Goal: Transaction & Acquisition: Purchase product/service

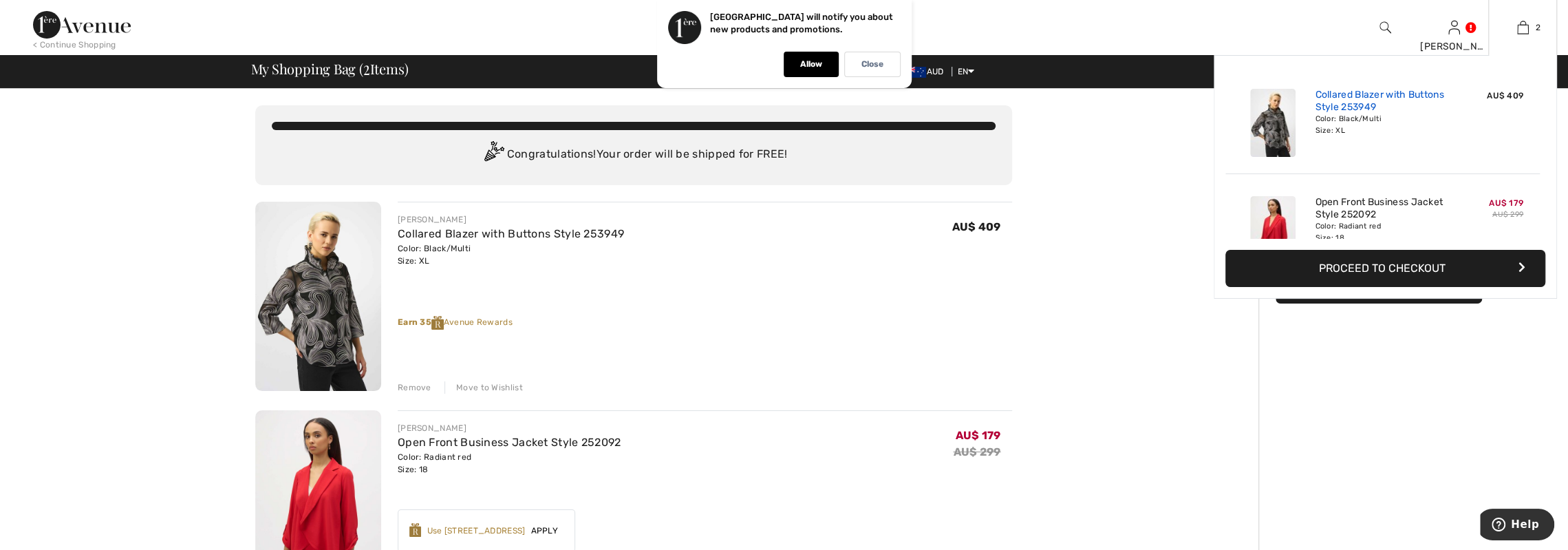
click at [1375, 104] on link "Collared Blazer with Buttons Style 253949" at bounding box center [1383, 101] width 135 height 24
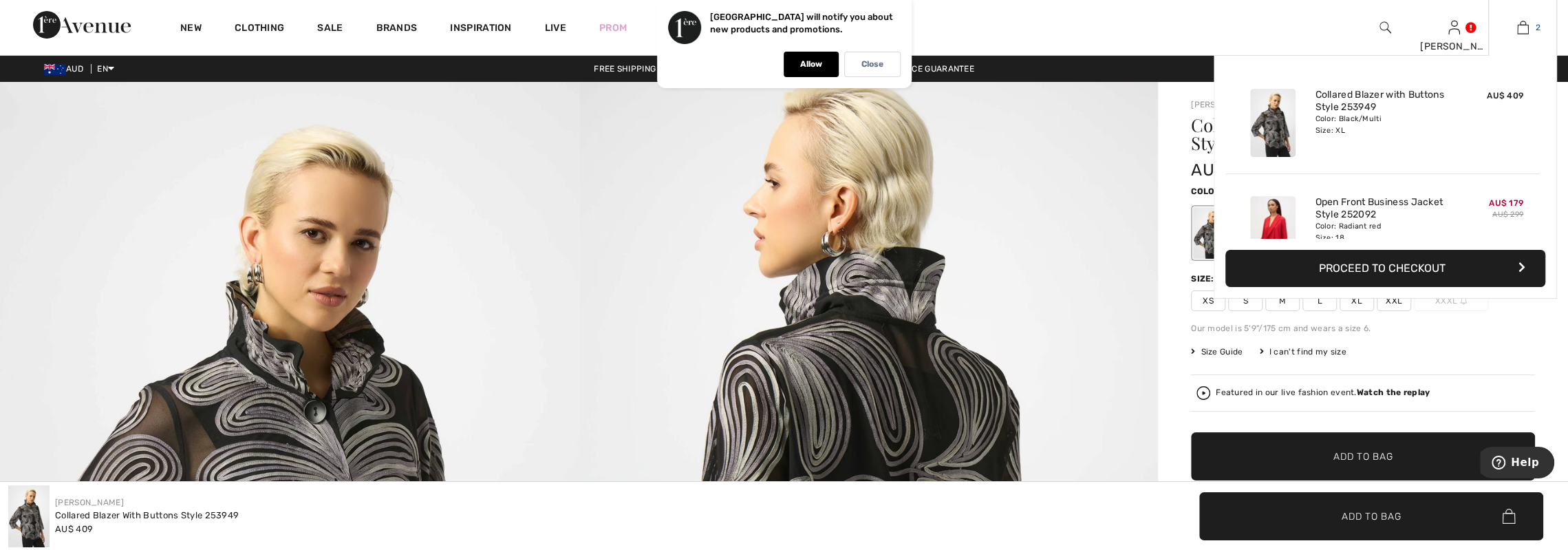
click at [1528, 29] on img at bounding box center [1523, 28] width 11 height 16
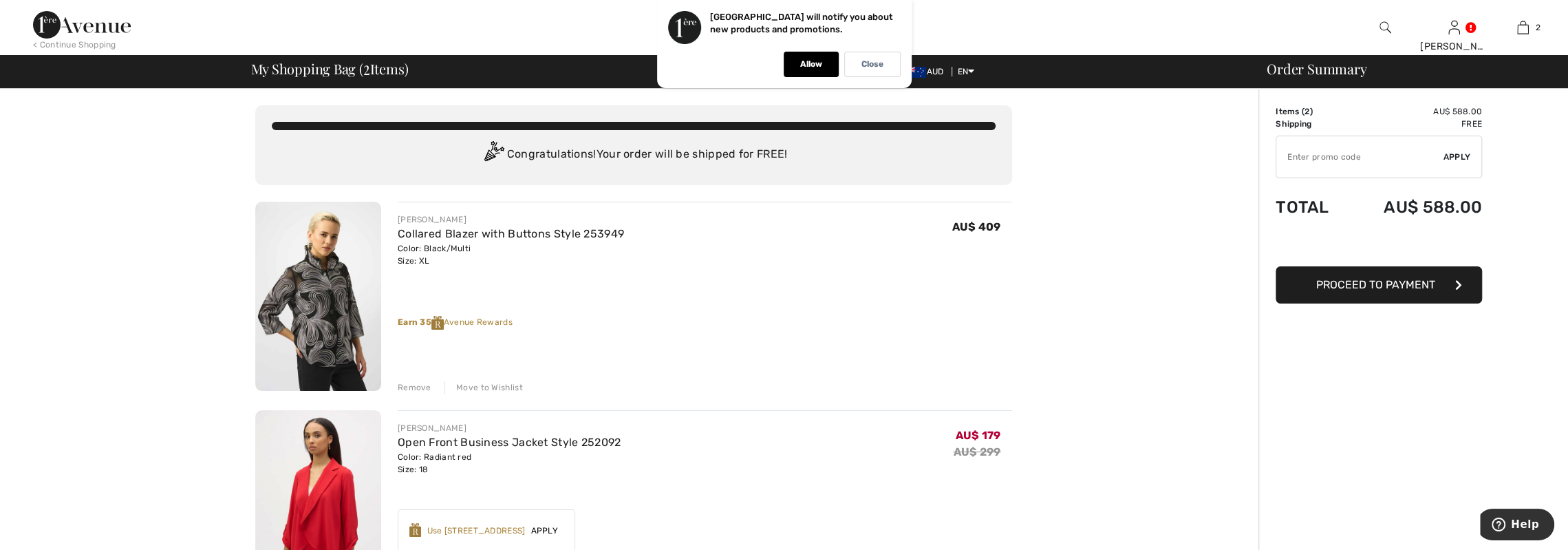
click at [401, 388] on div "Remove" at bounding box center [414, 387] width 33 height 12
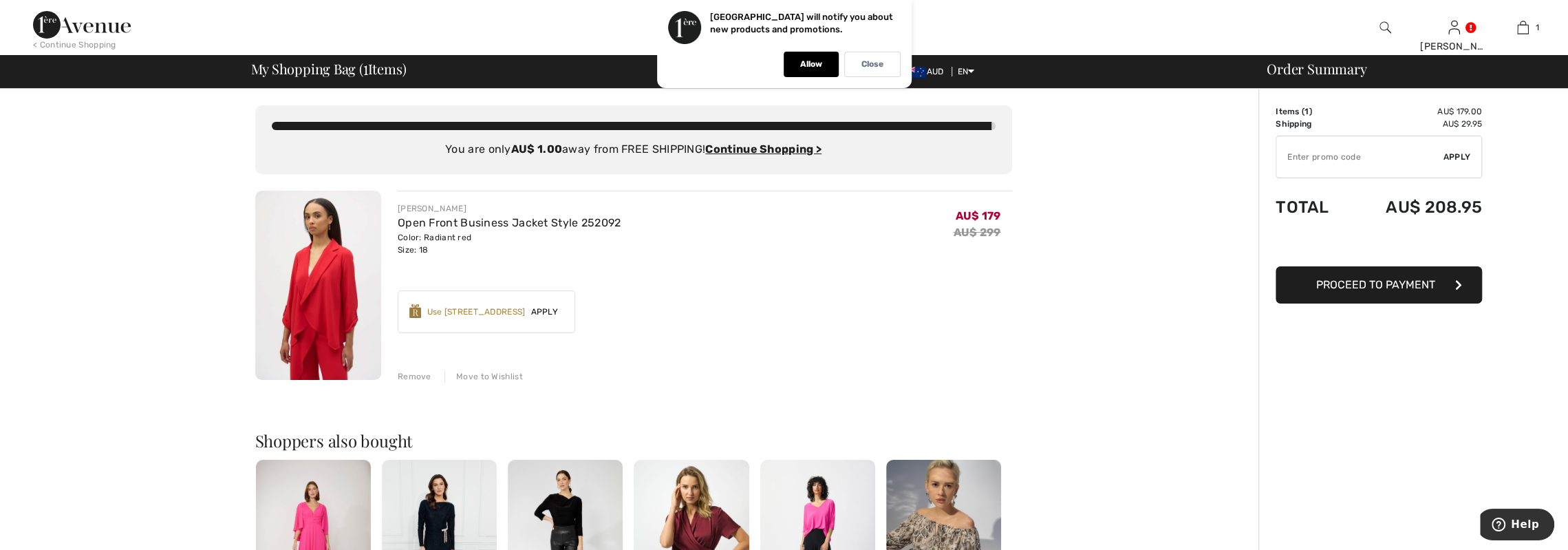
click at [543, 310] on span "Apply" at bounding box center [544, 312] width 38 height 12
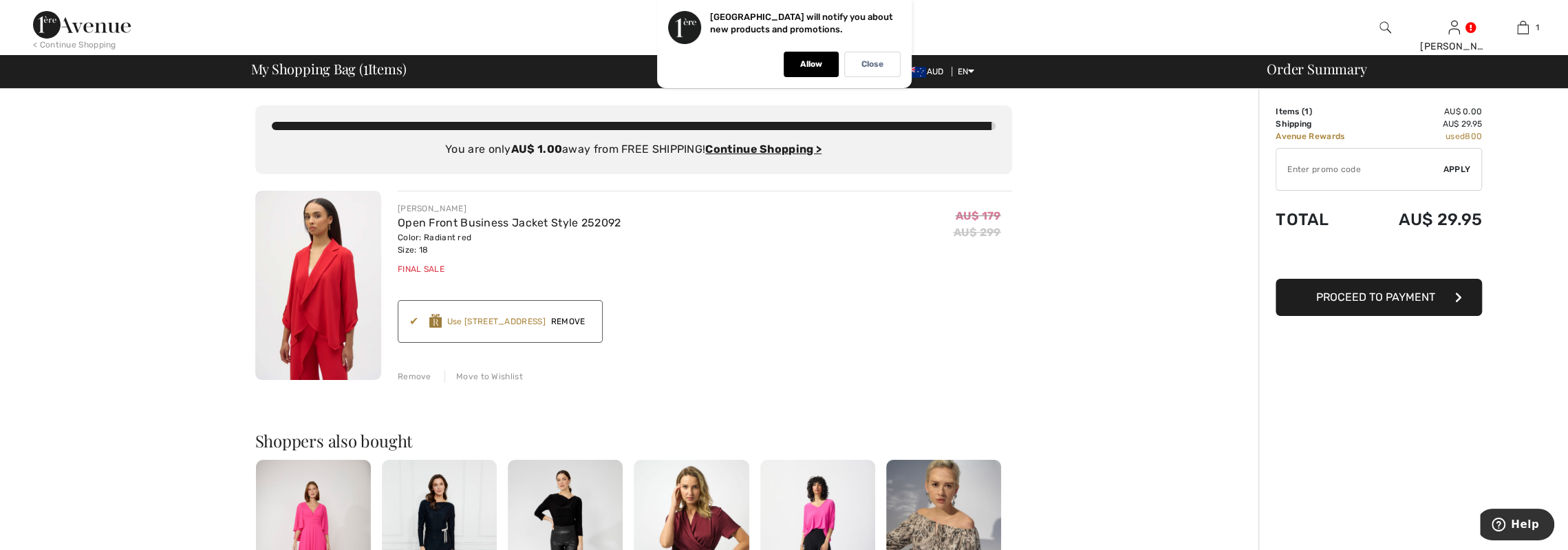
click at [1334, 297] on span "Proceed to Payment" at bounding box center [1376, 297] width 119 height 13
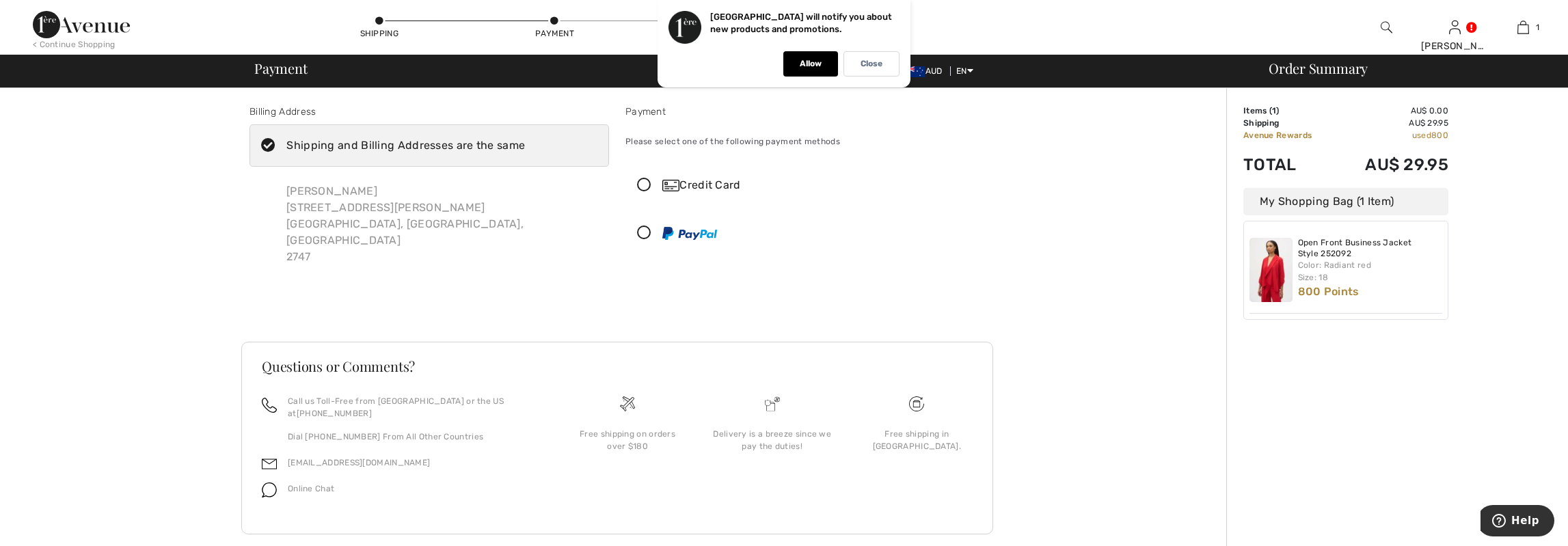
click at [711, 182] on div "Credit Card" at bounding box center [818, 185] width 313 height 16
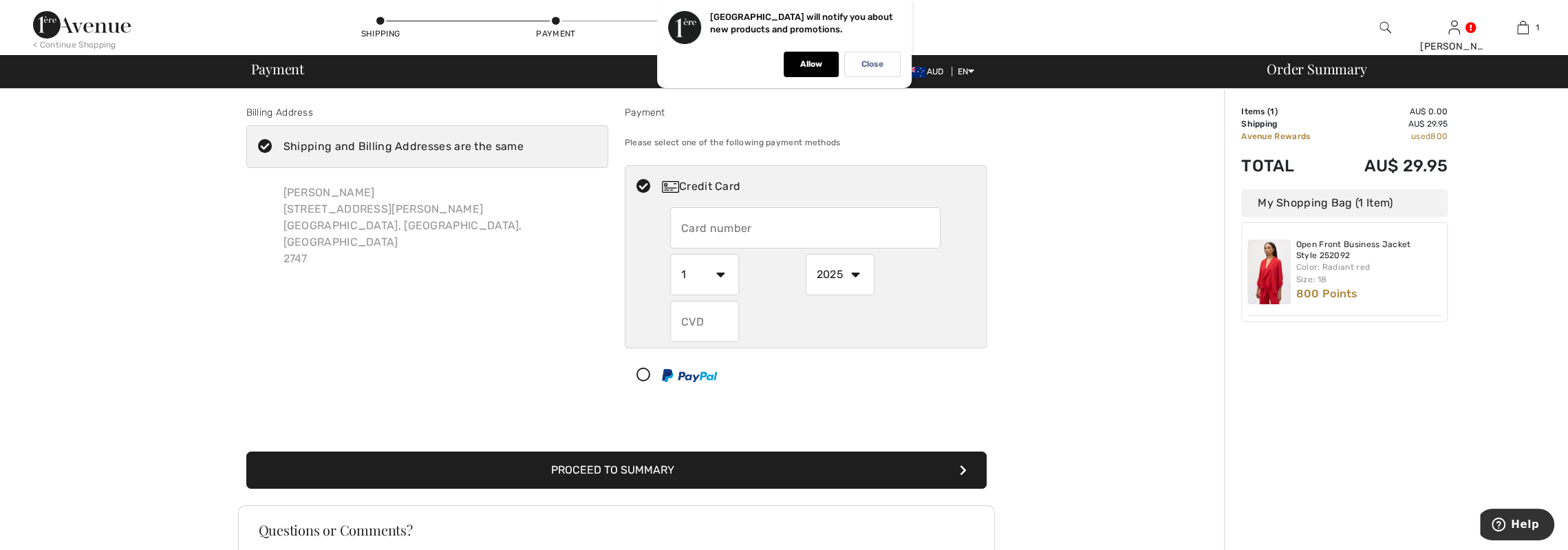
click at [736, 222] on input "text" at bounding box center [805, 228] width 270 height 42
type input "4239530095914165"
click at [723, 284] on select "1 2 3 4 5 6 7 8 9 10 11 12" at bounding box center [705, 274] width 69 height 42
click at [671, 254] on select "1 2 3 4 5 6 7 8 9 10 11 12" at bounding box center [705, 274] width 69 height 42
click at [855, 275] on select "2025 2026 2027 2028 2029 2030 2031 2032 2033 2034 2035" at bounding box center [840, 274] width 69 height 42
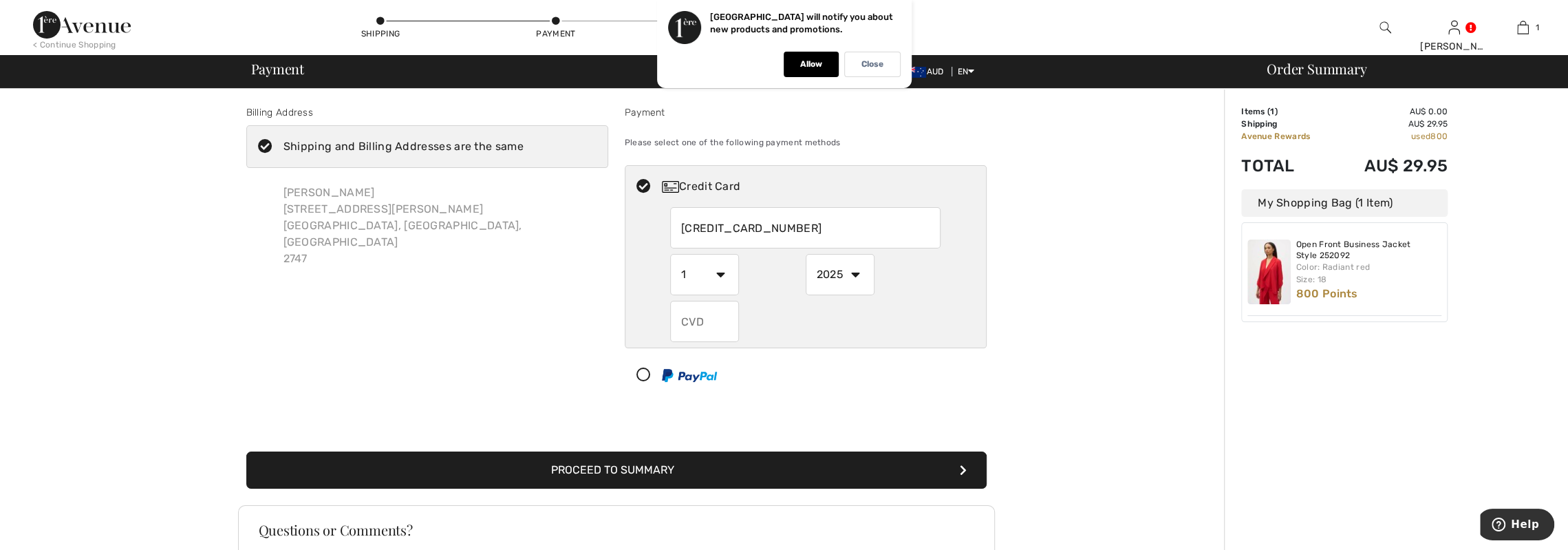
select select "2028"
click at [806, 254] on select "2025 2026 2027 2028 2029 2030 2031 2032 2033 2034 2035" at bounding box center [840, 274] width 69 height 42
click at [715, 313] on input "text" at bounding box center [705, 322] width 69 height 42
type input "219"
click at [700, 467] on button "Proceed to Summary" at bounding box center [617, 470] width 741 height 38
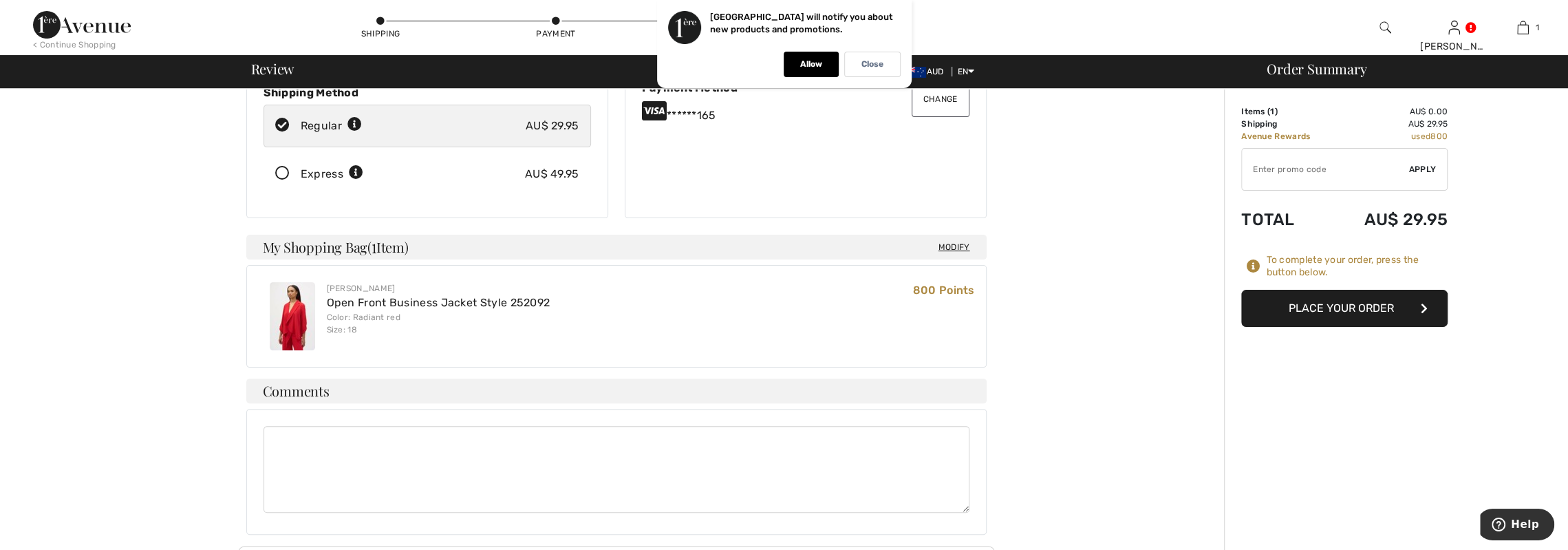
scroll to position [207, 0]
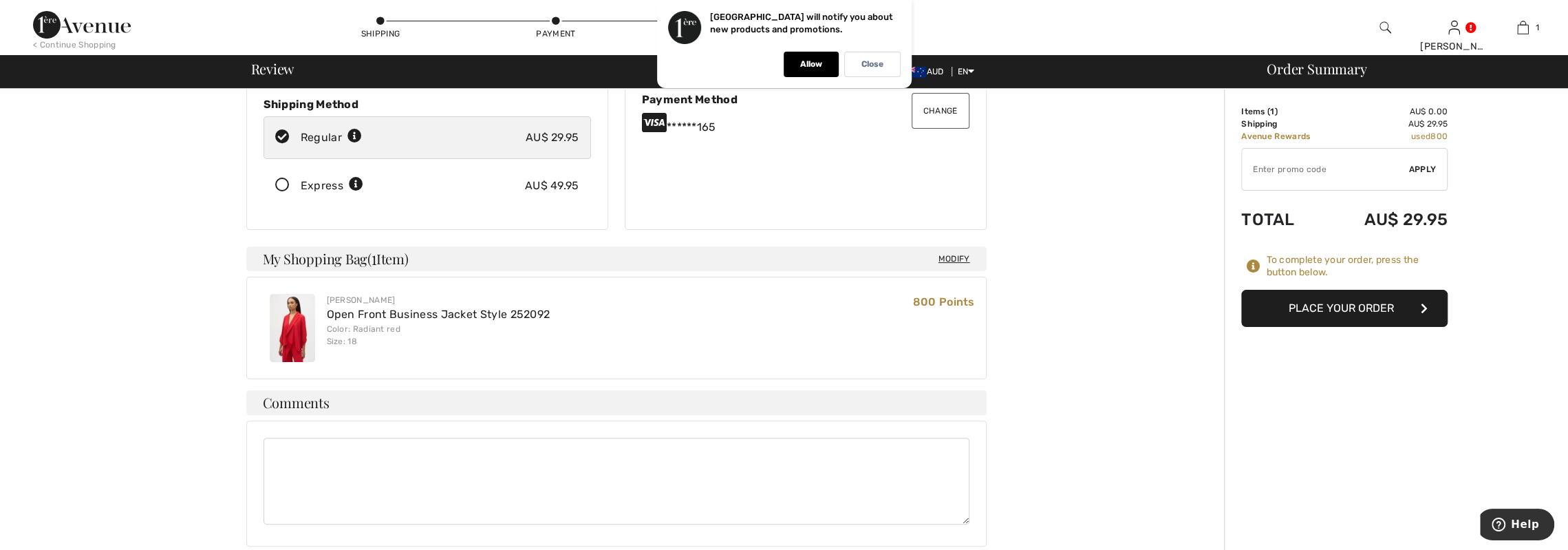
click at [1360, 304] on button "Place Your Order" at bounding box center [1344, 308] width 206 height 38
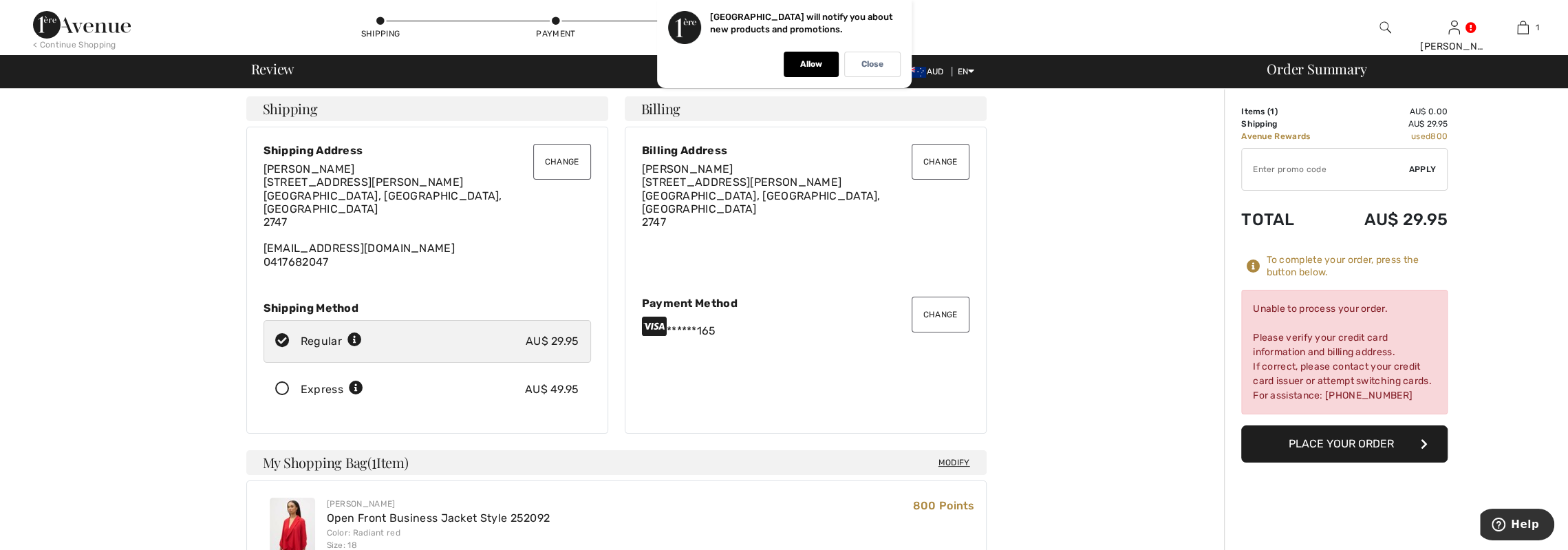
scroll to position [1, 0]
click at [675, 304] on div "Payment Method" at bounding box center [805, 306] width 327 height 13
click at [662, 323] on icon at bounding box center [654, 329] width 24 height 22
click at [945, 317] on button "Change" at bounding box center [941, 317] width 58 height 36
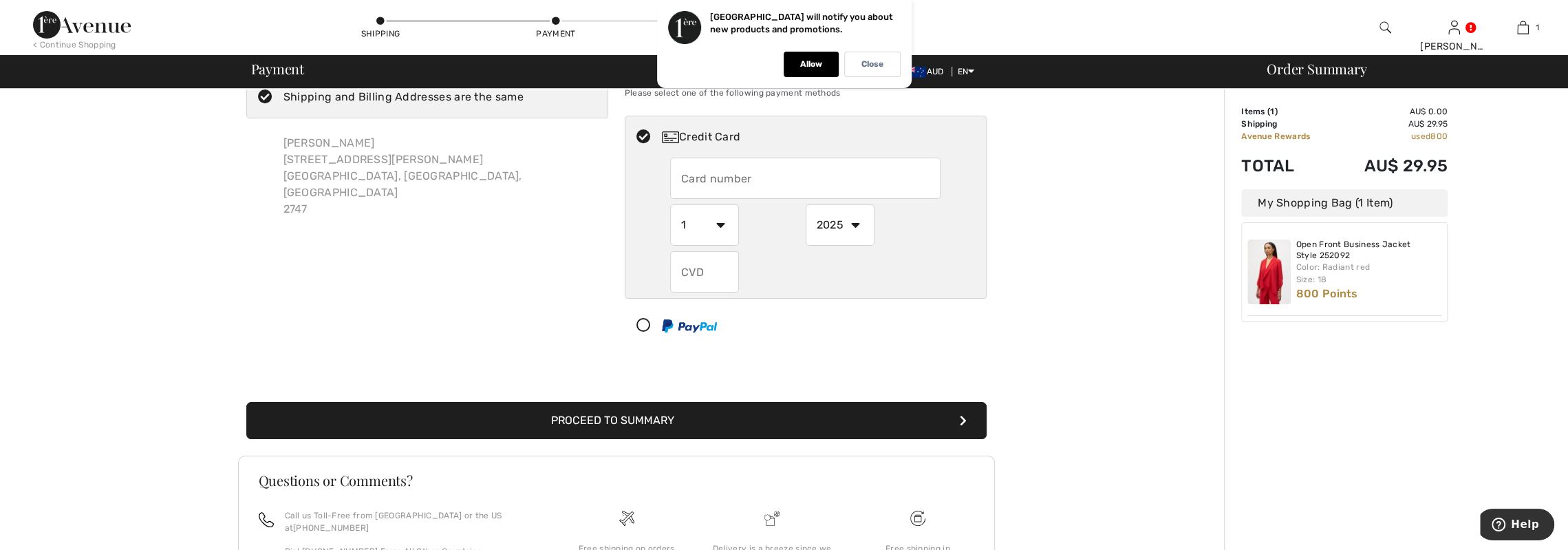
click at [729, 171] on input "text" at bounding box center [805, 178] width 270 height 42
radio input "true"
type input "[CREDIT_CARD_NUMBER]"
click at [720, 227] on select "1 2 3 4 5 6 7 8 9 10 11 12" at bounding box center [705, 225] width 69 height 42
click at [853, 222] on select "2025 2026 2027 2028 2029 2030 2031 2032 2033 2034 2035" at bounding box center [840, 225] width 69 height 42
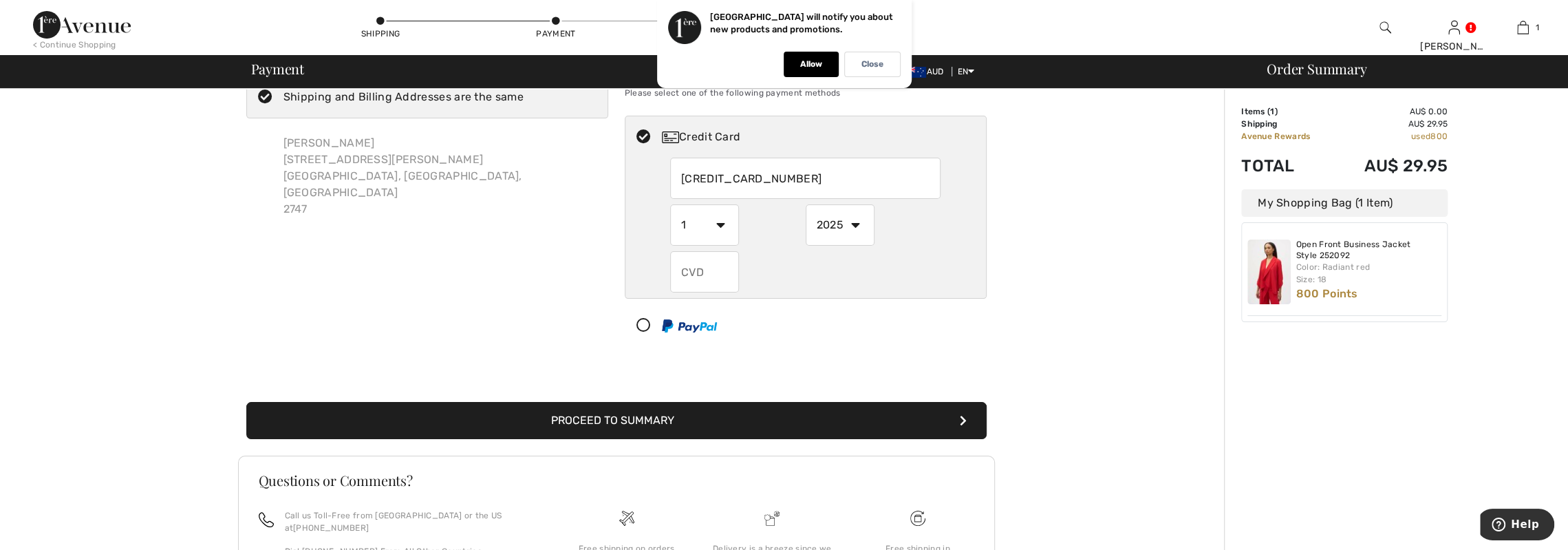
radio input "true"
select select "2028"
click at [806, 205] on select "2025 2026 2027 2028 2029 2030 2031 2032 2033 2034 2035" at bounding box center [840, 225] width 69 height 42
click at [713, 269] on input "text" at bounding box center [705, 272] width 69 height 42
radio input "true"
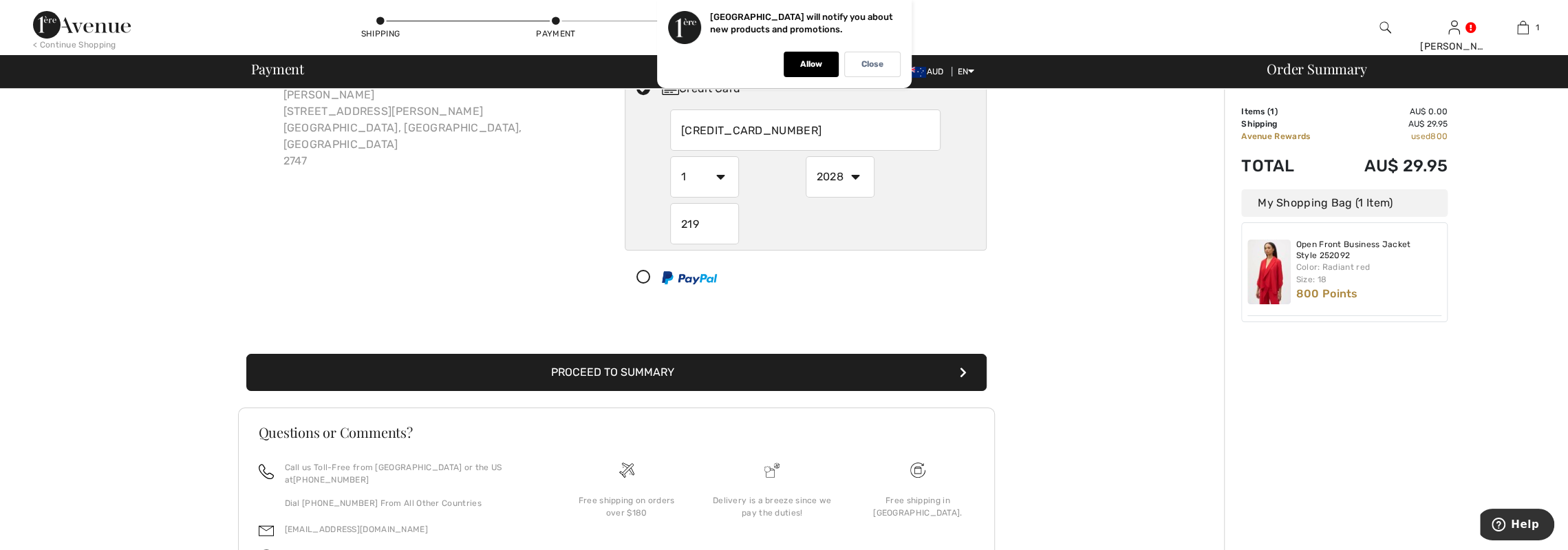
scroll to position [118, 0]
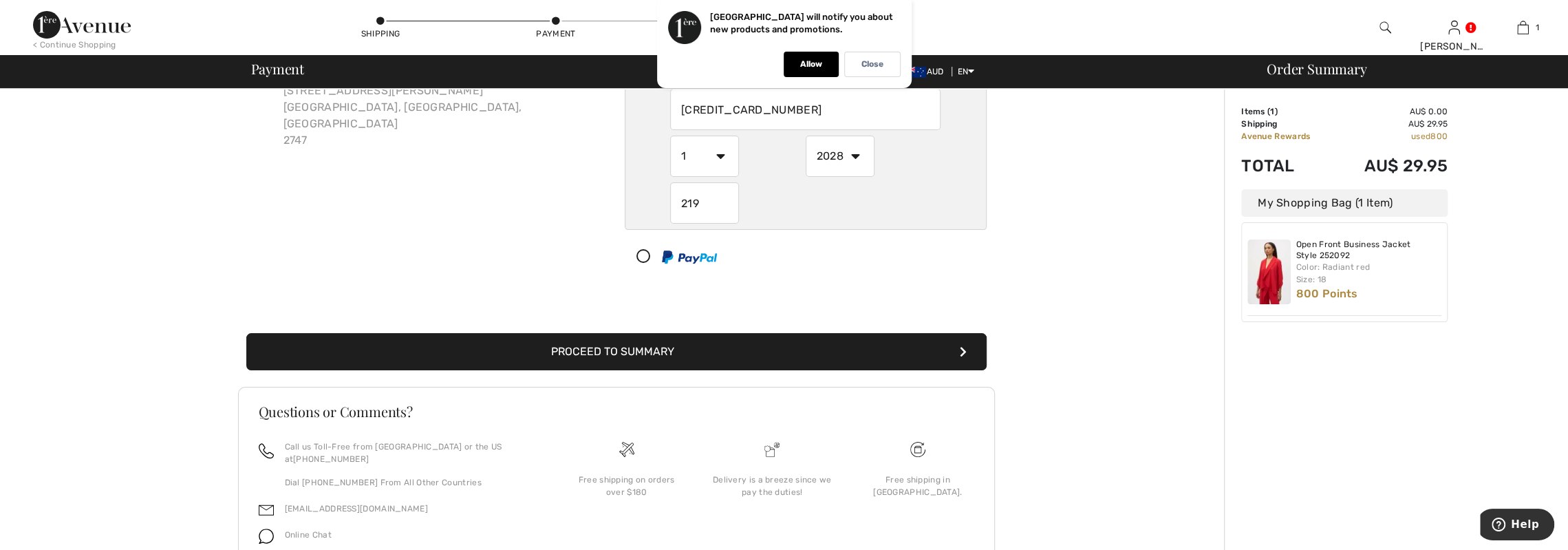
type input "219"
click at [791, 340] on button "Proceed to Summary" at bounding box center [617, 352] width 741 height 38
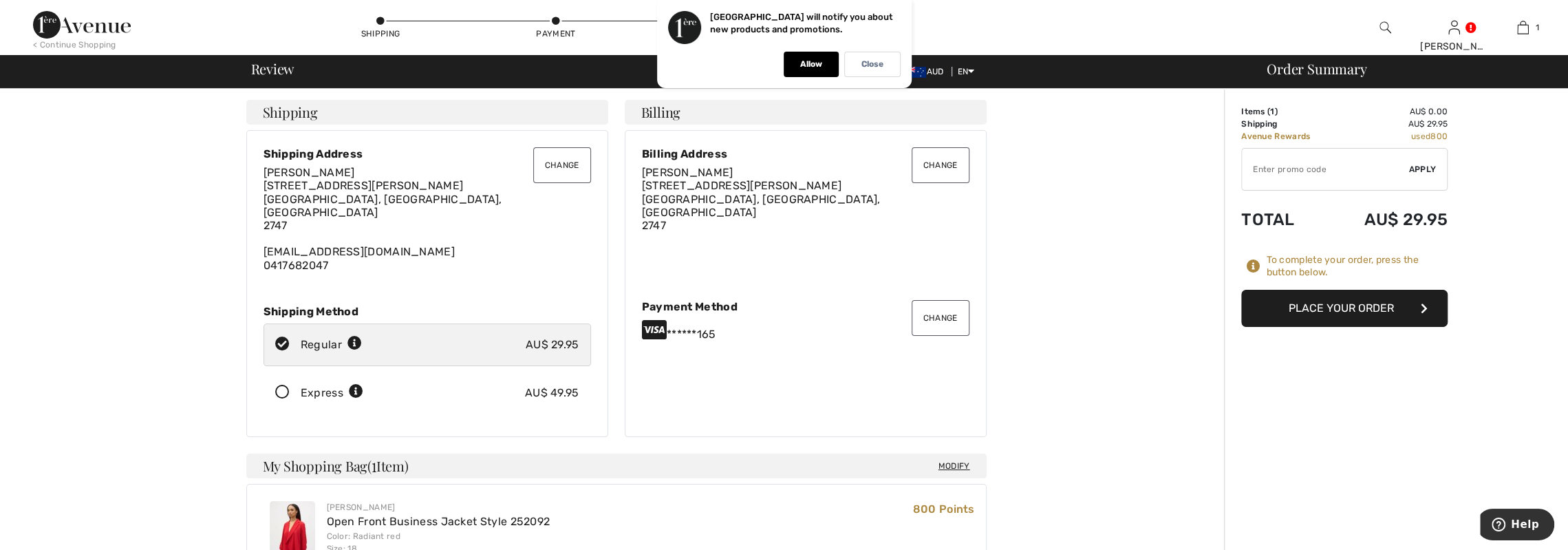
click at [1346, 307] on button "Place Your Order" at bounding box center [1344, 308] width 206 height 38
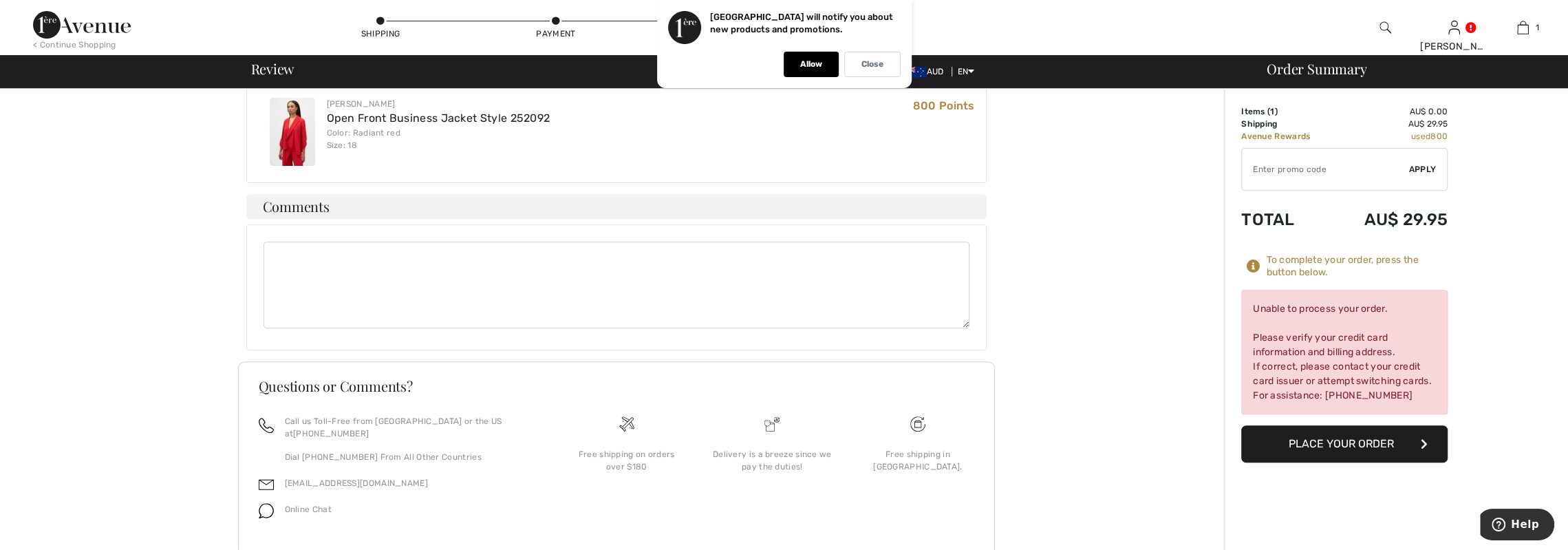
scroll to position [414, 0]
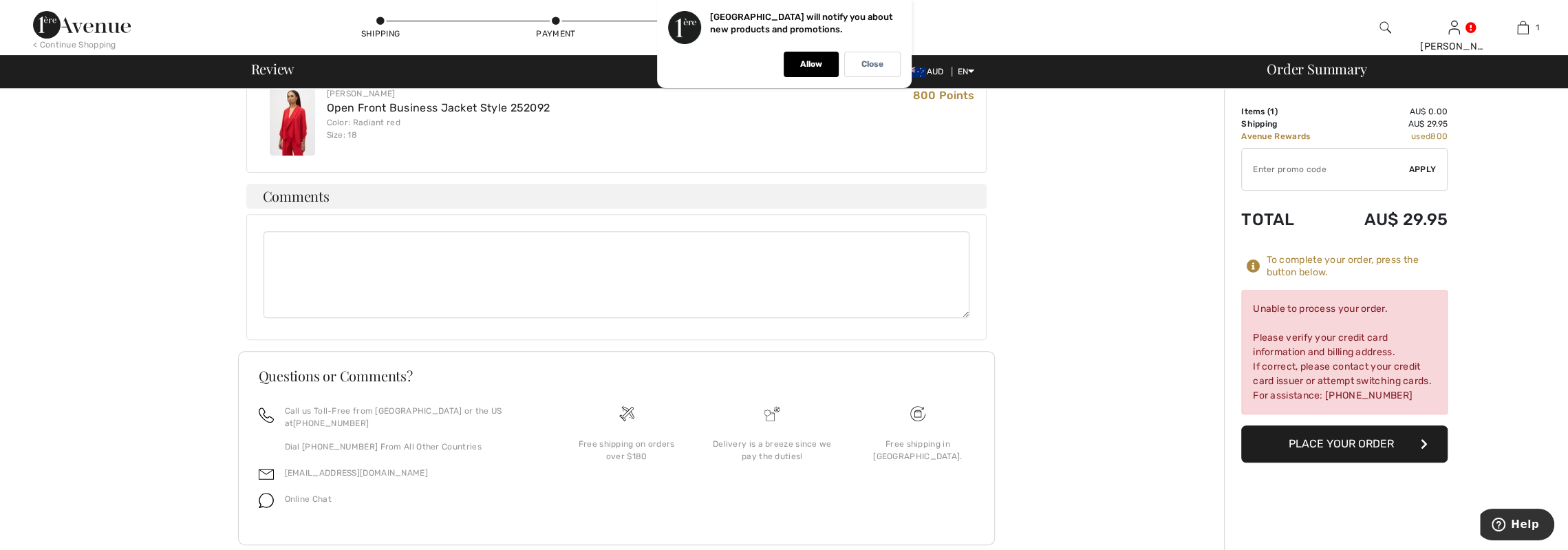
click at [262, 493] on img at bounding box center [266, 500] width 16 height 16
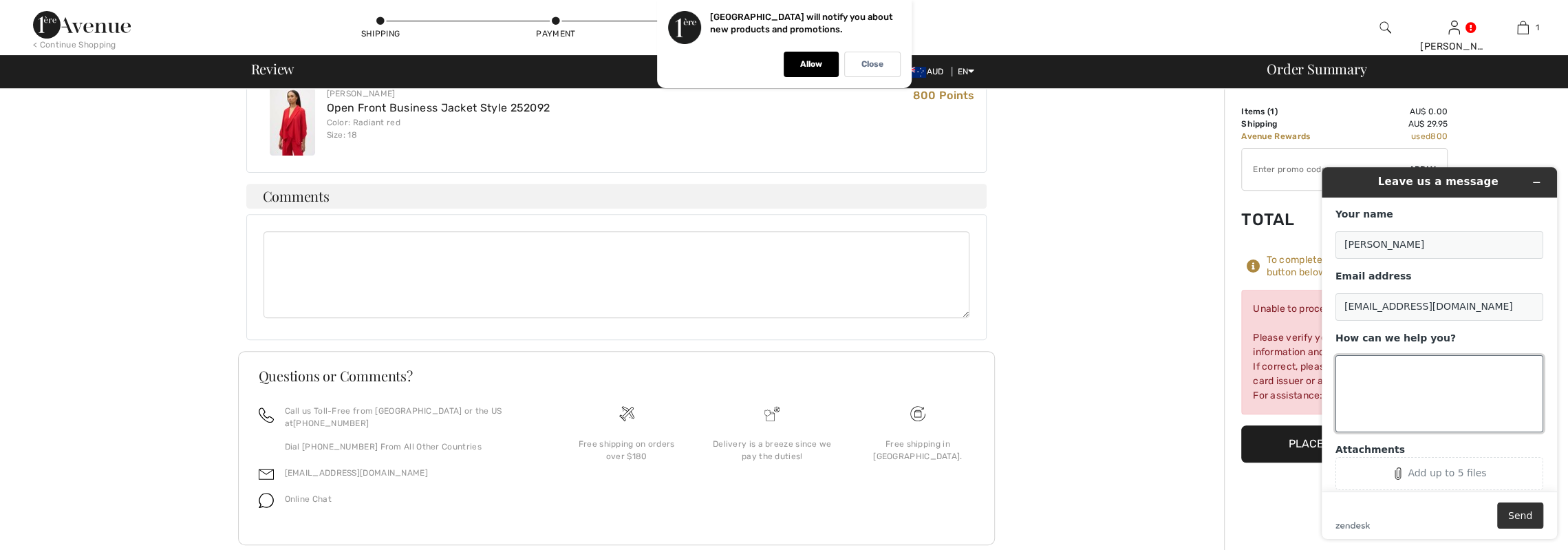
click at [1369, 367] on textarea "How can we help you?" at bounding box center [1439, 393] width 208 height 77
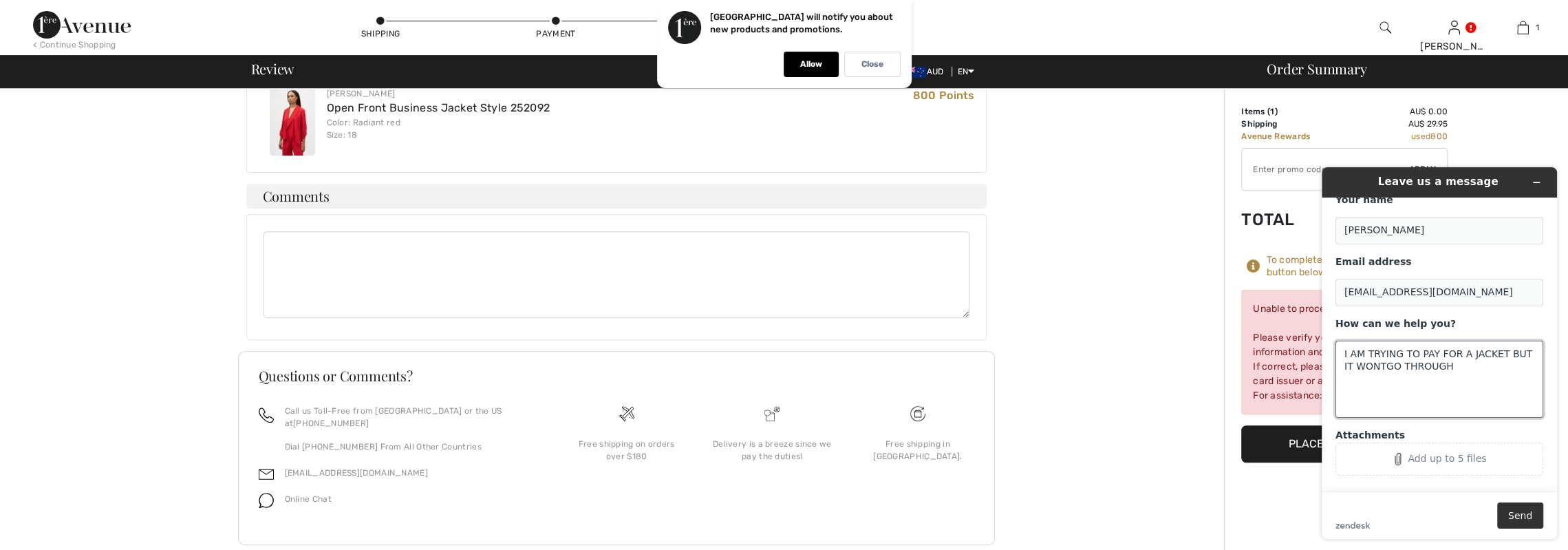
scroll to position [27, 0]
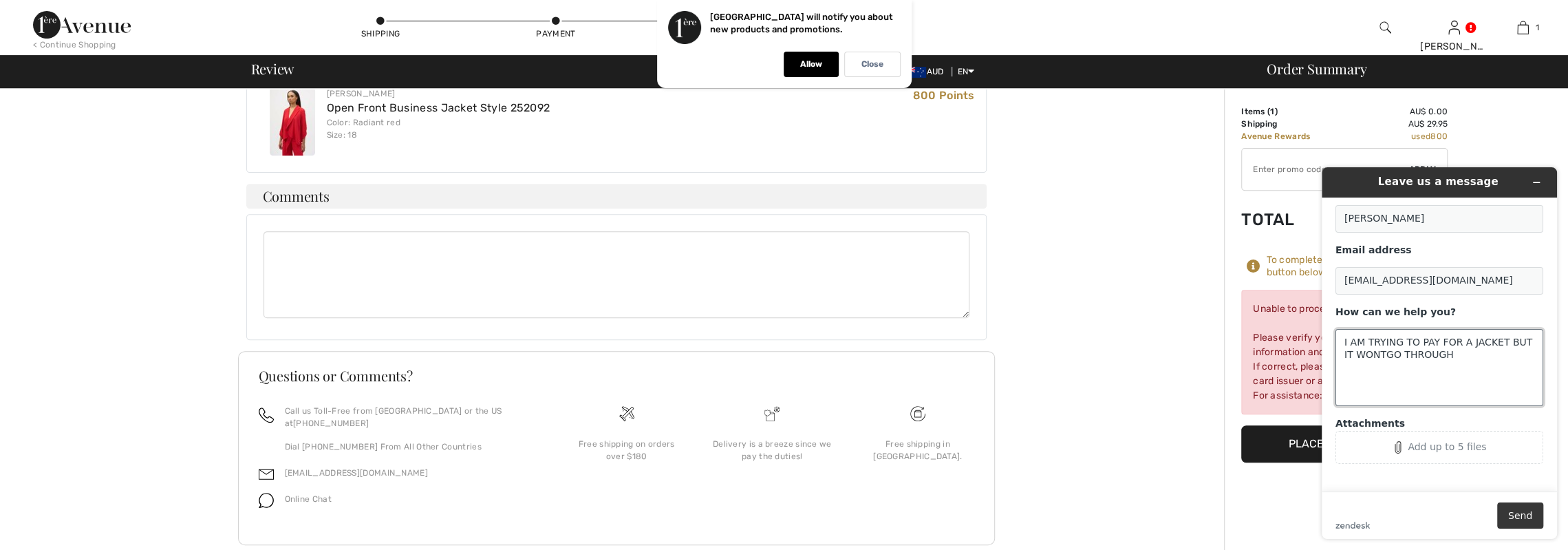
type textarea "I AM TRYING TO PAY FOR A JACKET BUT IT WONTGO THROUGH"
click at [1527, 519] on button "Send" at bounding box center [1520, 516] width 47 height 26
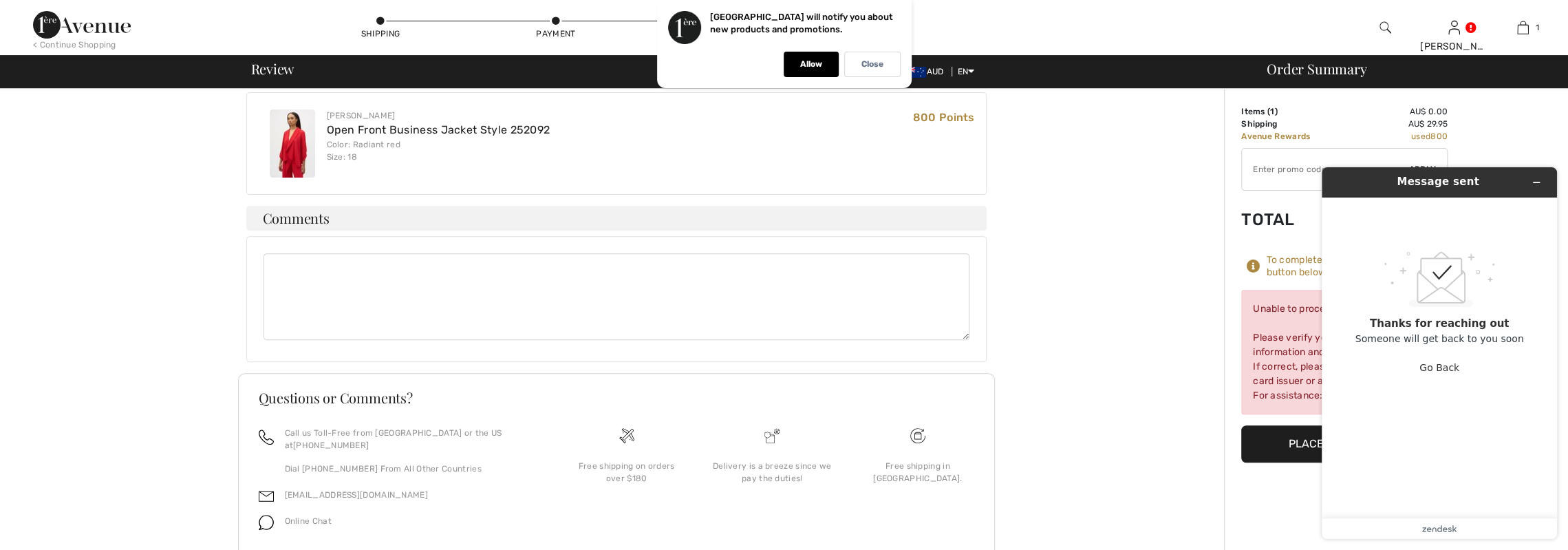
scroll to position [414, 0]
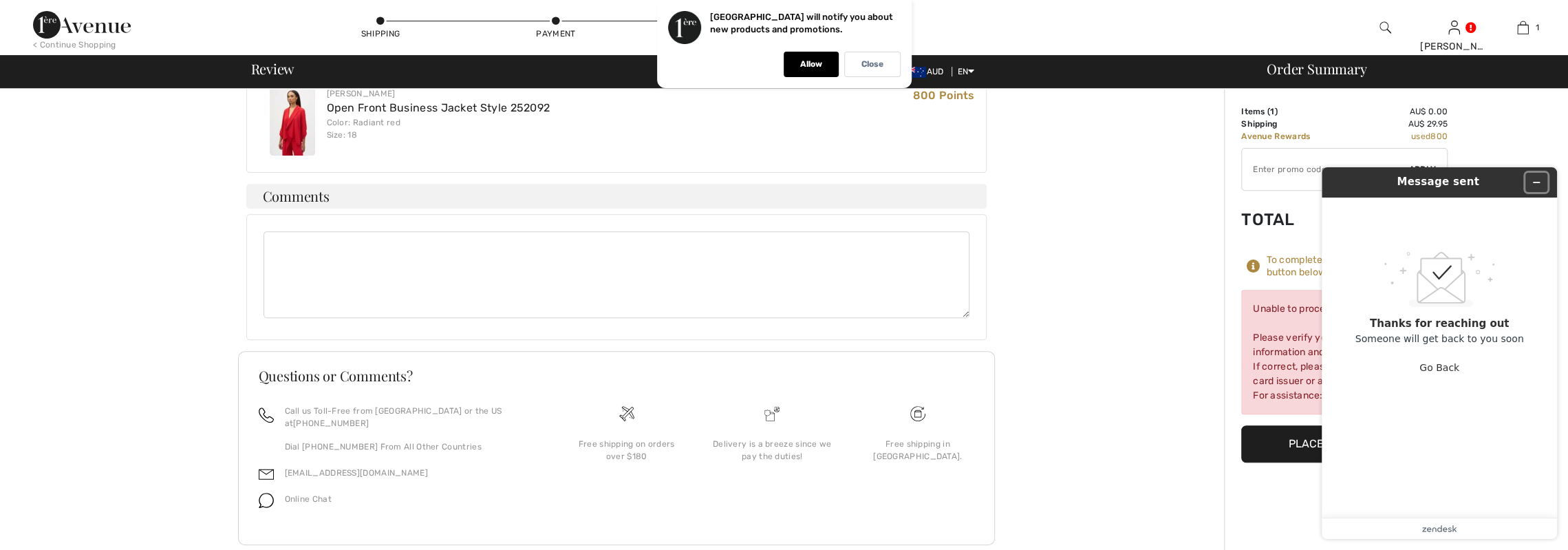
click at [1537, 182] on icon "Minimize widget" at bounding box center [1537, 183] width 10 height 10
